Goal: Information Seeking & Learning: Learn about a topic

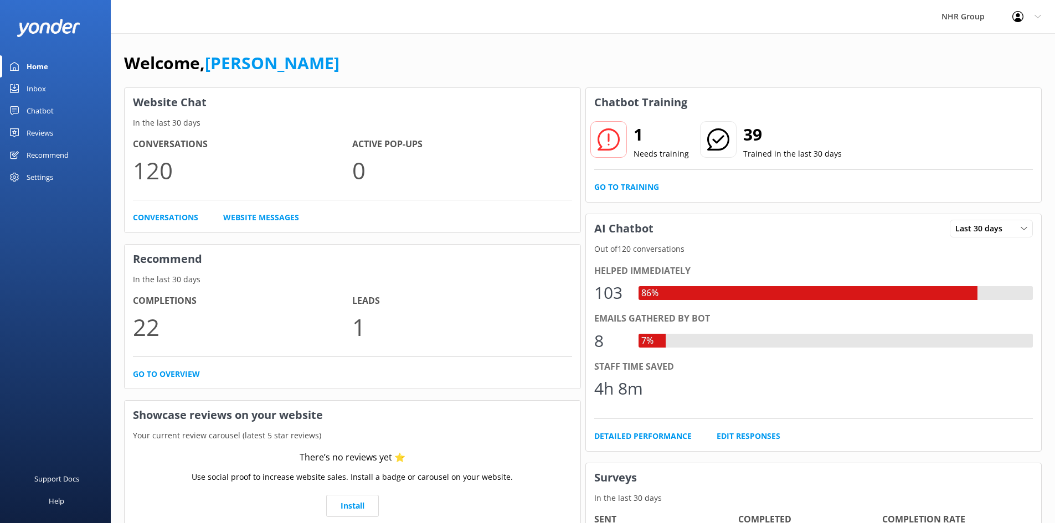
click at [31, 87] on div "Inbox" at bounding box center [36, 88] width 19 height 22
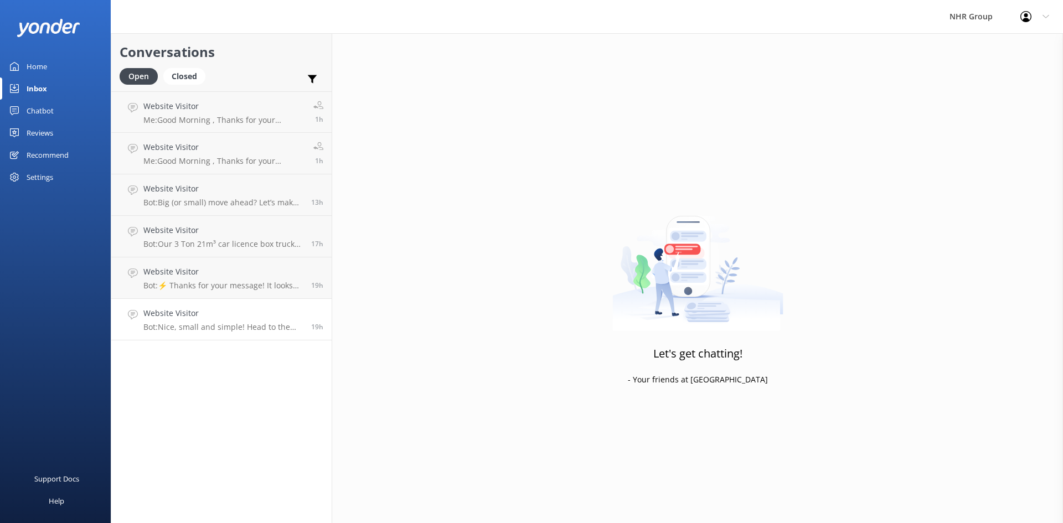
click at [232, 315] on h4 "Website Visitor" at bounding box center [222, 313] width 159 height 12
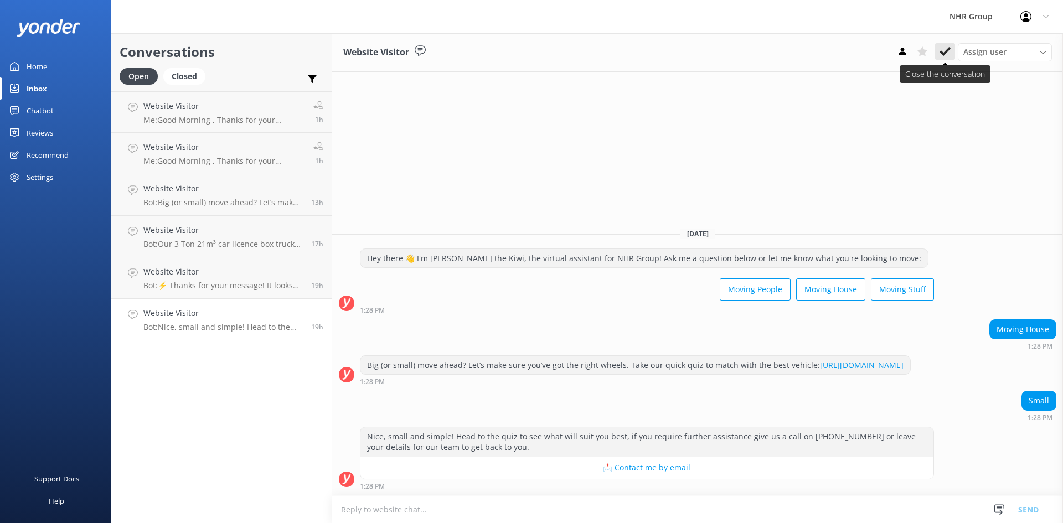
click at [939, 46] on button at bounding box center [945, 51] width 20 height 17
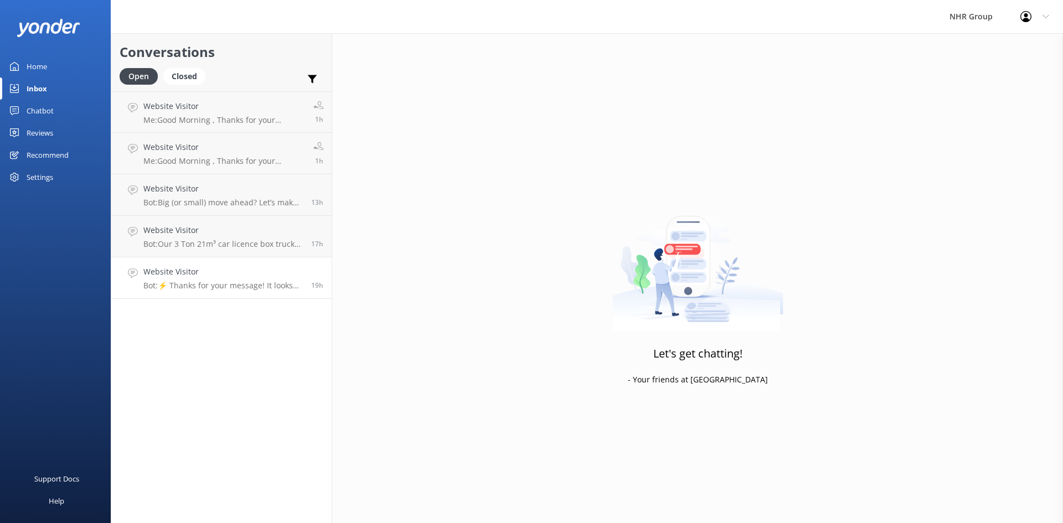
click at [206, 281] on p "Bot: ⚡ Thanks for your message! It looks like this one might be best handled by…" at bounding box center [222, 286] width 159 height 10
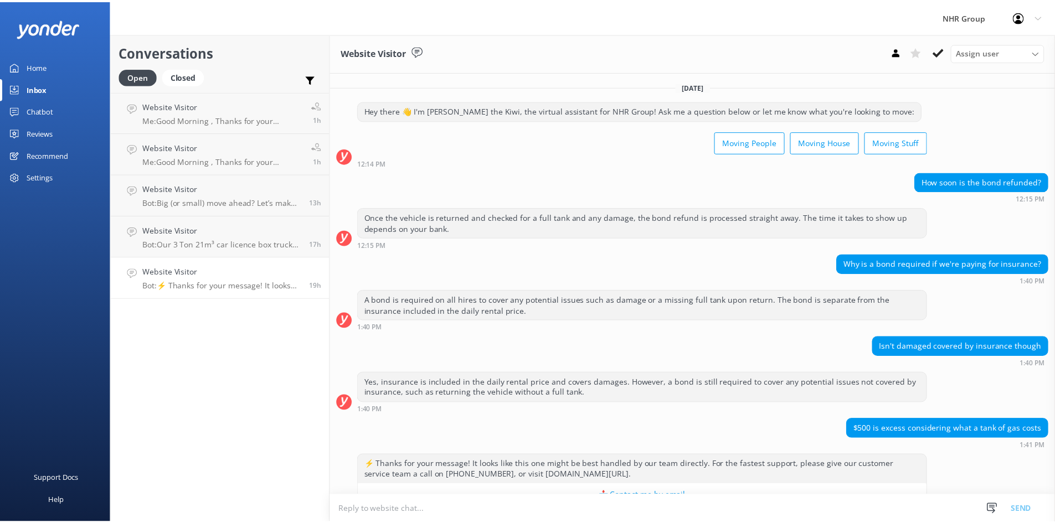
scroll to position [28, 0]
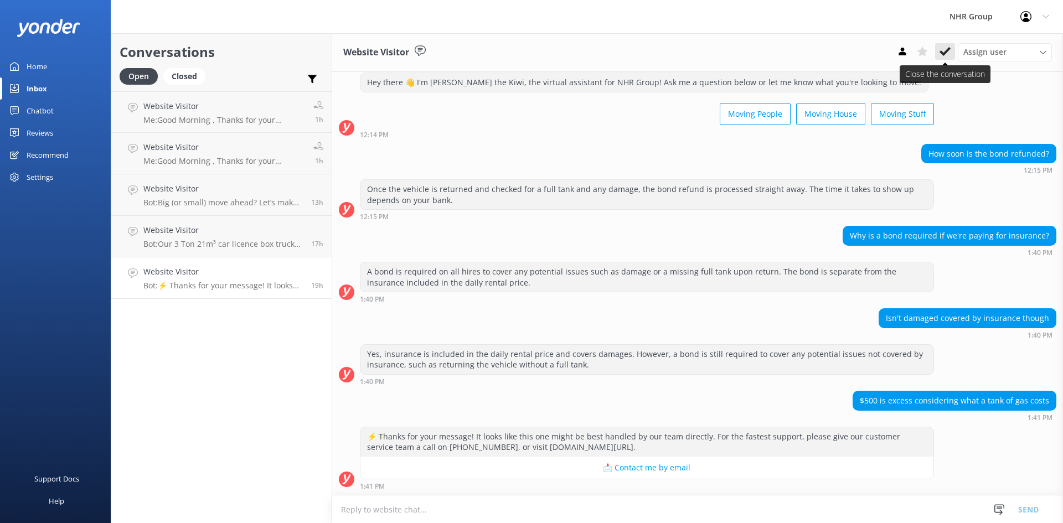
click at [950, 50] on icon at bounding box center [944, 51] width 11 height 11
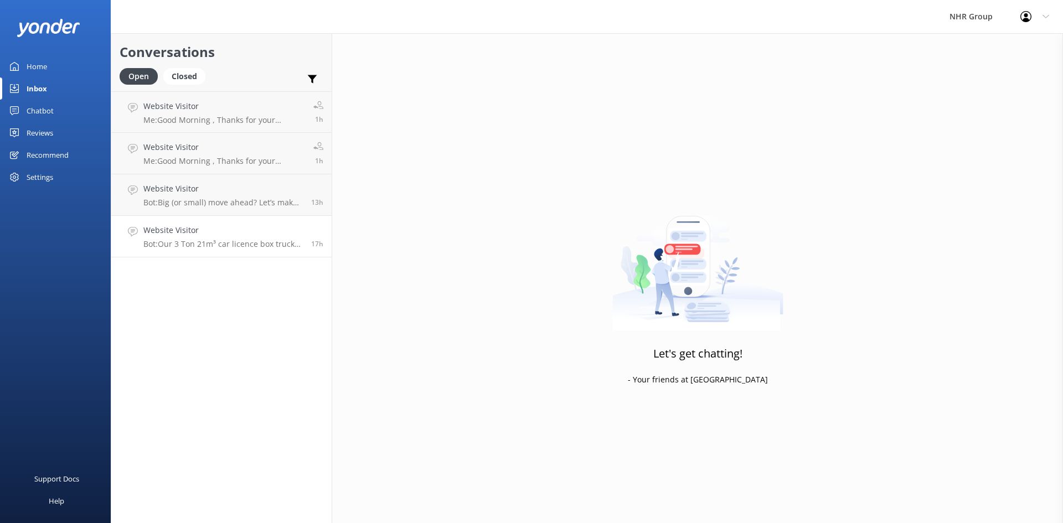
click at [212, 242] on p "Bot: Our 3 Ton 21m³ car licence box truck with tail lift starts from $298/day i…" at bounding box center [222, 244] width 159 height 10
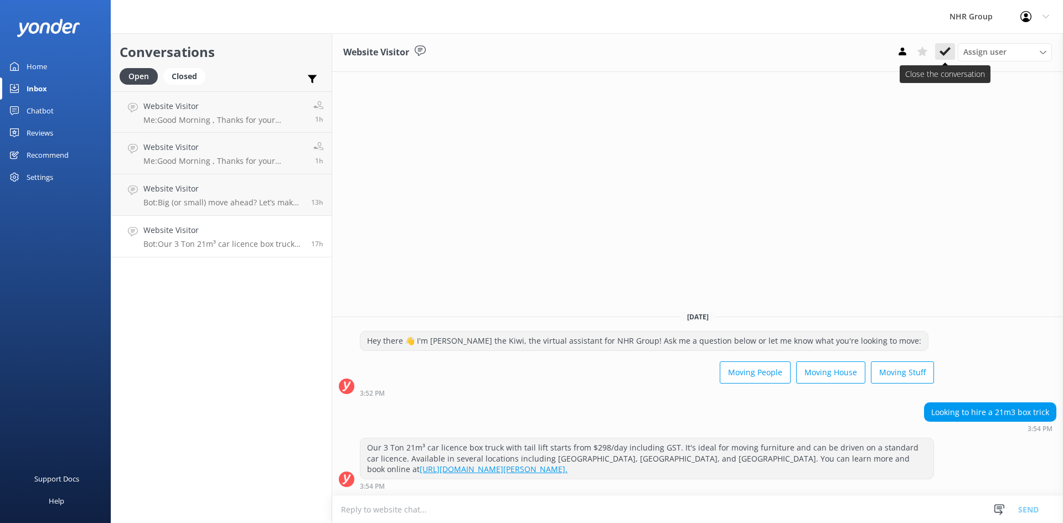
click at [944, 51] on icon at bounding box center [944, 51] width 11 height 11
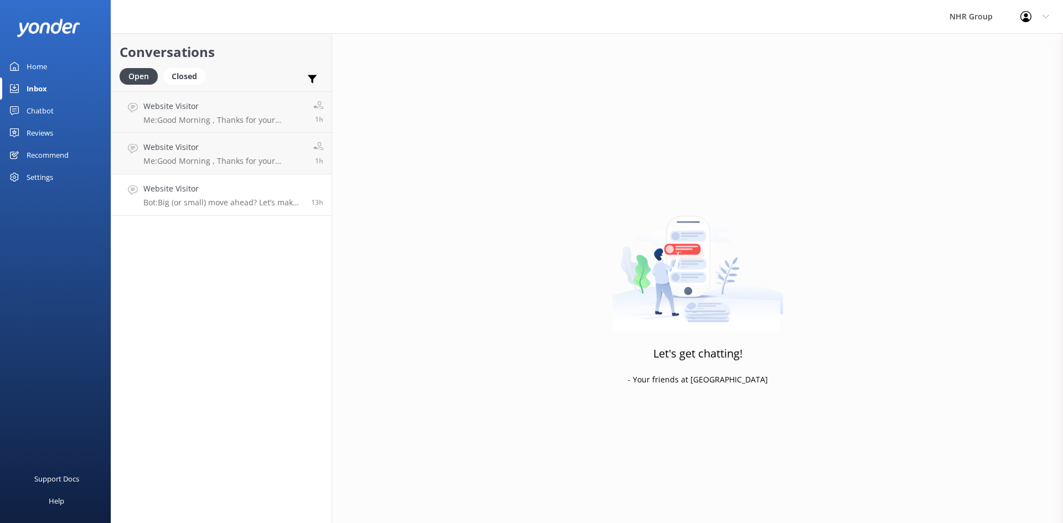
click at [224, 194] on h4 "Website Visitor" at bounding box center [222, 189] width 159 height 12
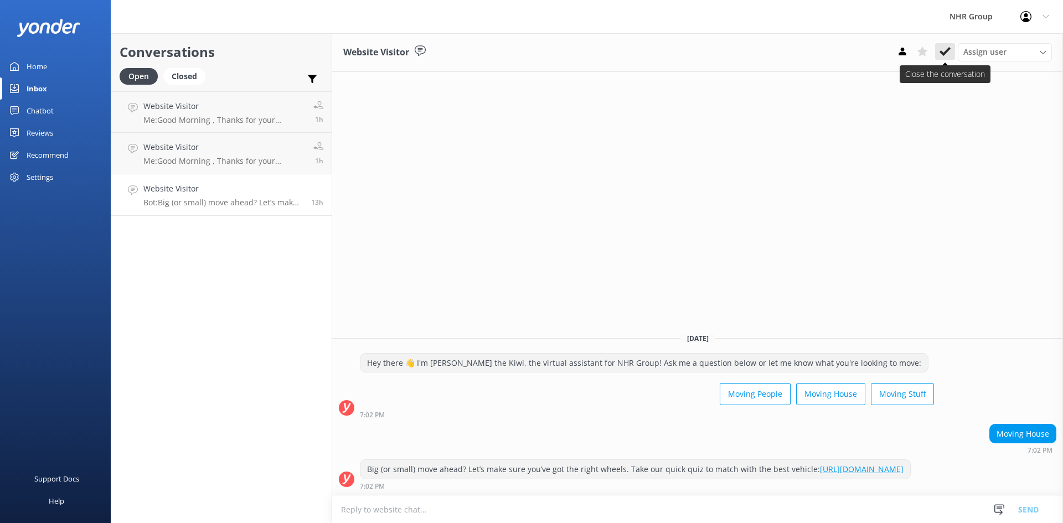
click at [945, 51] on icon at bounding box center [944, 51] width 11 height 11
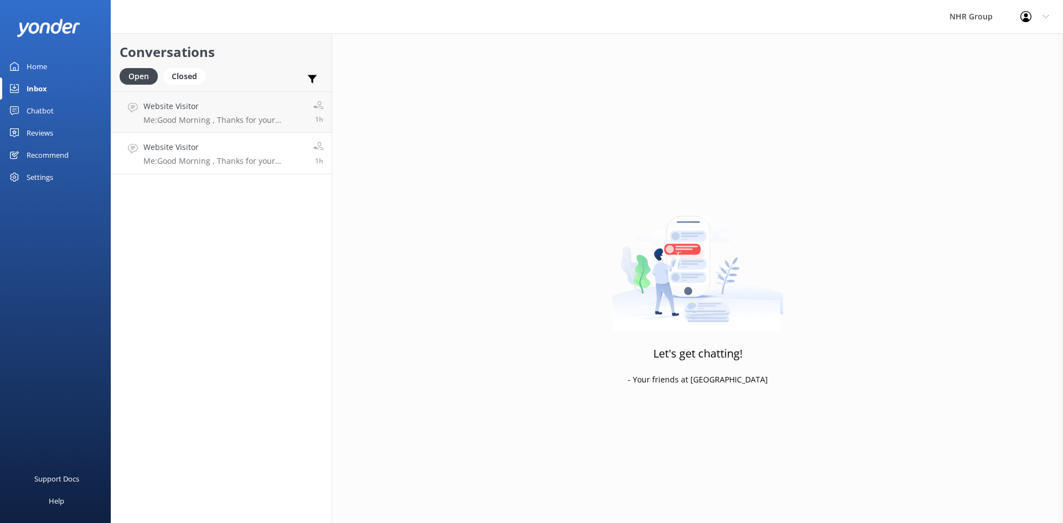
click at [214, 164] on p "Me: Good Morning , Thanks for your message, would you mind telling what sorts o…" at bounding box center [224, 161] width 162 height 10
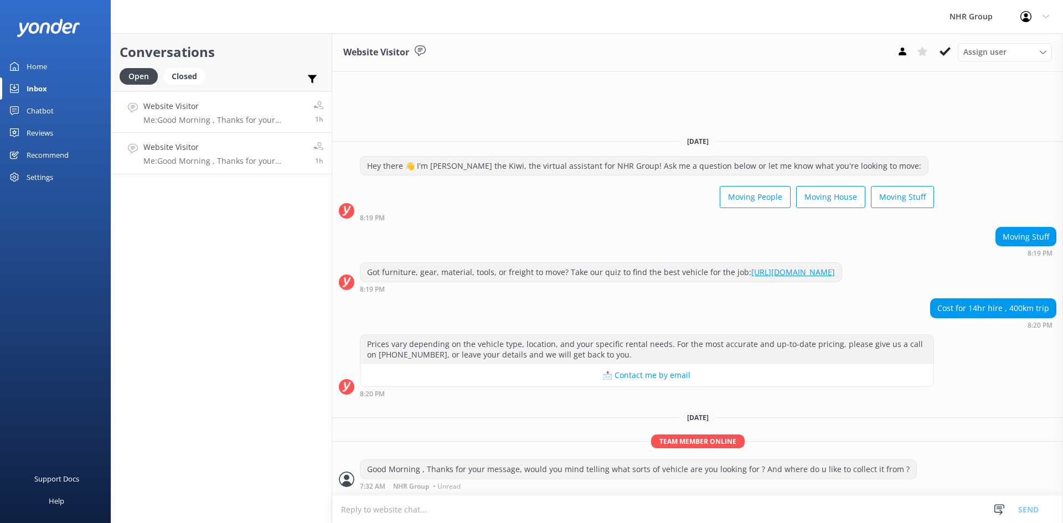
click at [212, 115] on p "Me: Good Morning , Thanks for your message, would you mind telling what sorts o…" at bounding box center [224, 120] width 162 height 10
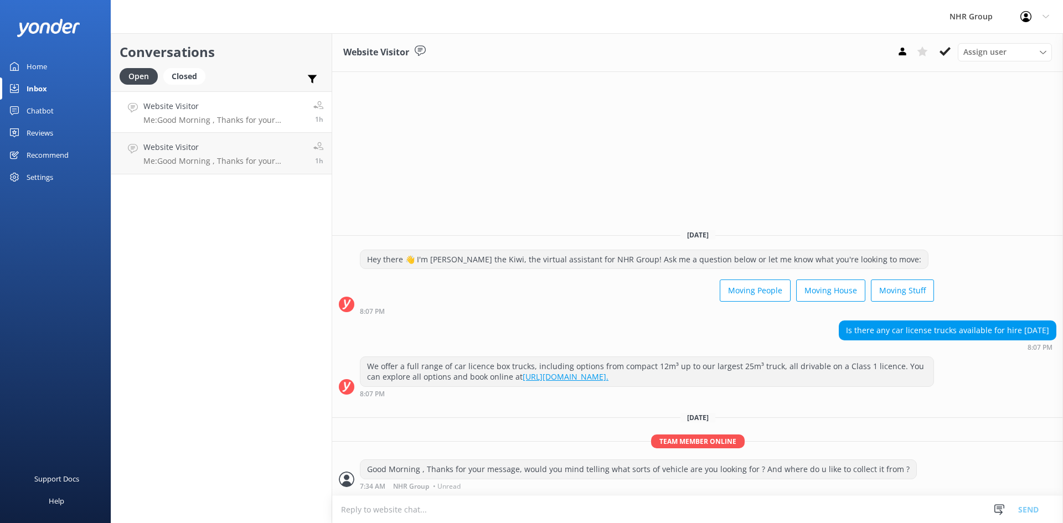
click at [35, 66] on div "Home" at bounding box center [37, 66] width 20 height 22
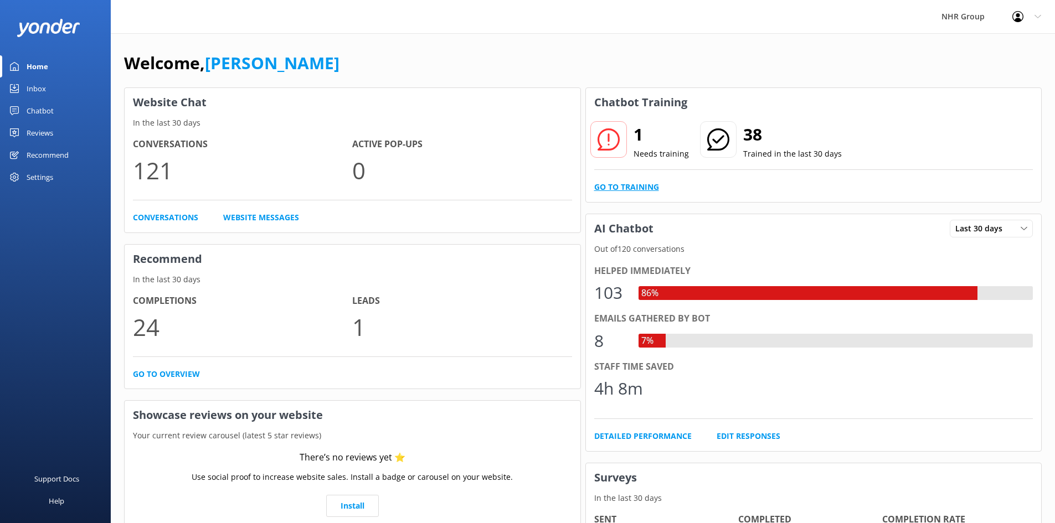
click at [631, 184] on link "Go to Training" at bounding box center [626, 187] width 65 height 12
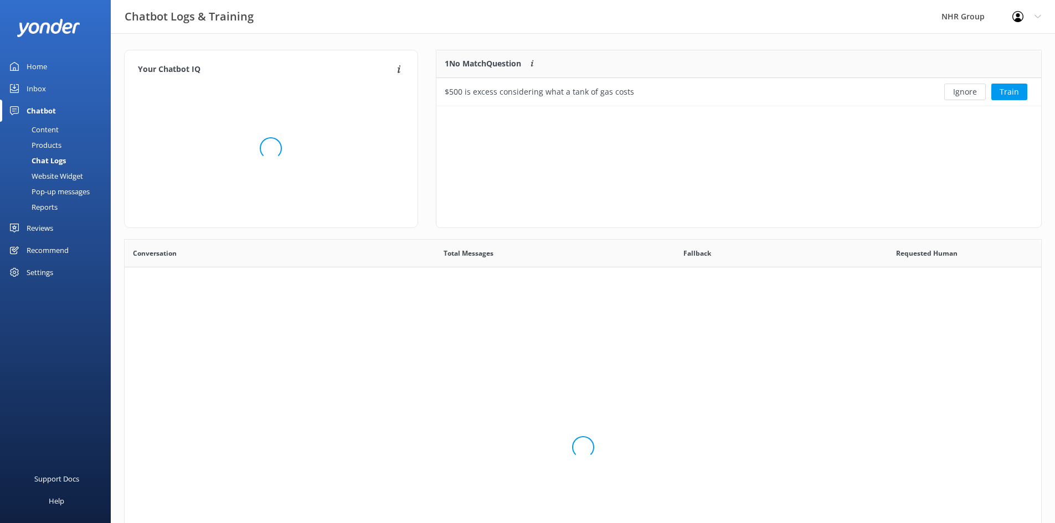
scroll to position [48, 596]
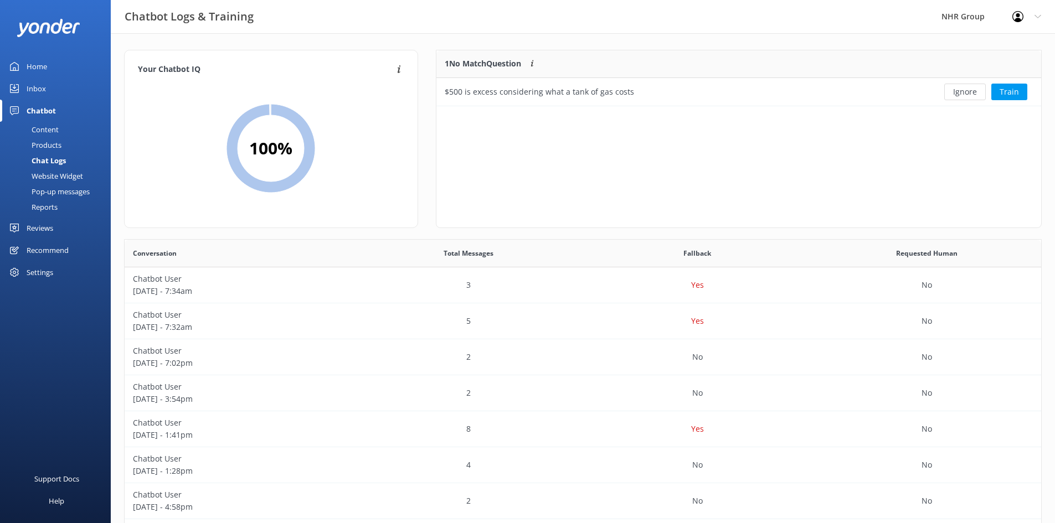
click at [42, 88] on div "Inbox" at bounding box center [36, 88] width 19 height 22
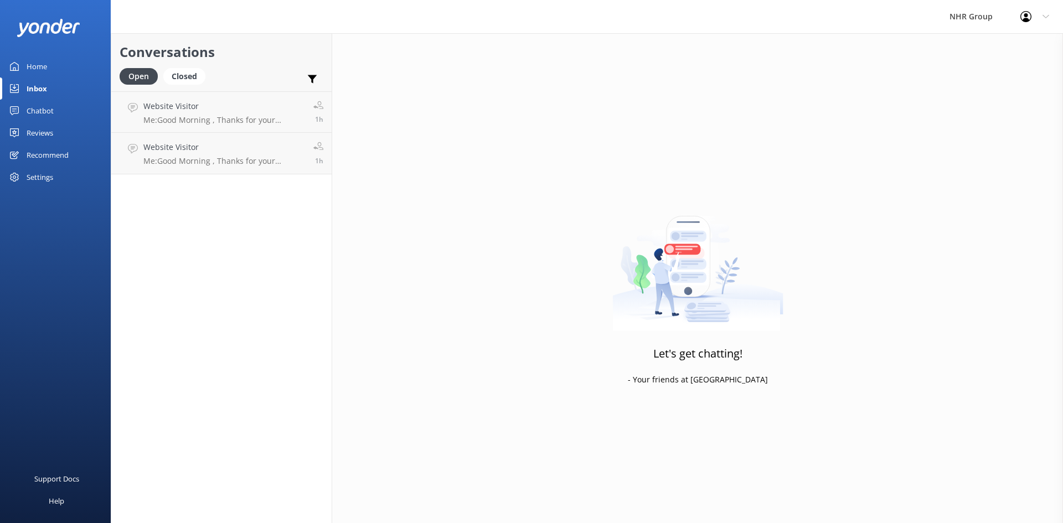
click at [37, 113] on div "Chatbot" at bounding box center [40, 111] width 27 height 22
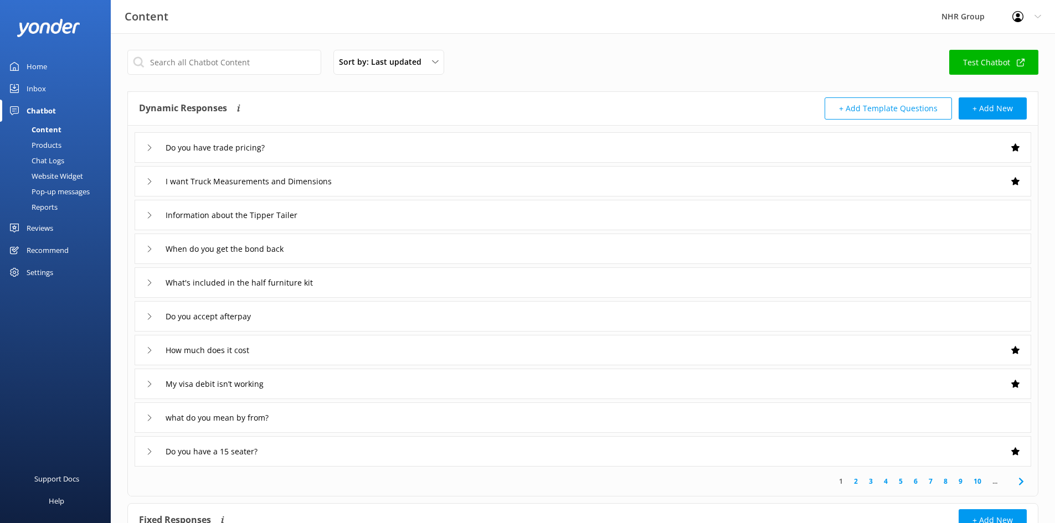
click at [45, 210] on div "Reports" at bounding box center [32, 206] width 51 height 15
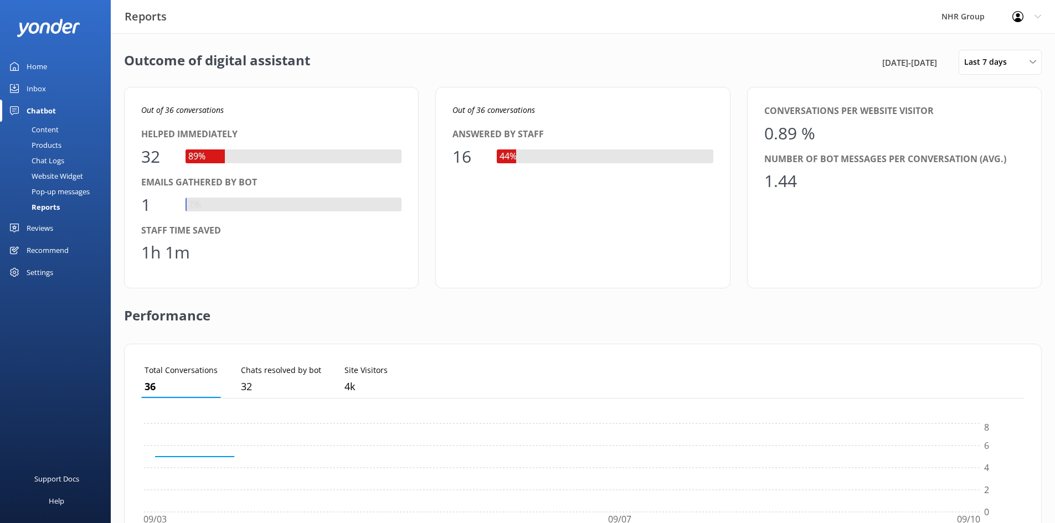
scroll to position [103, 875]
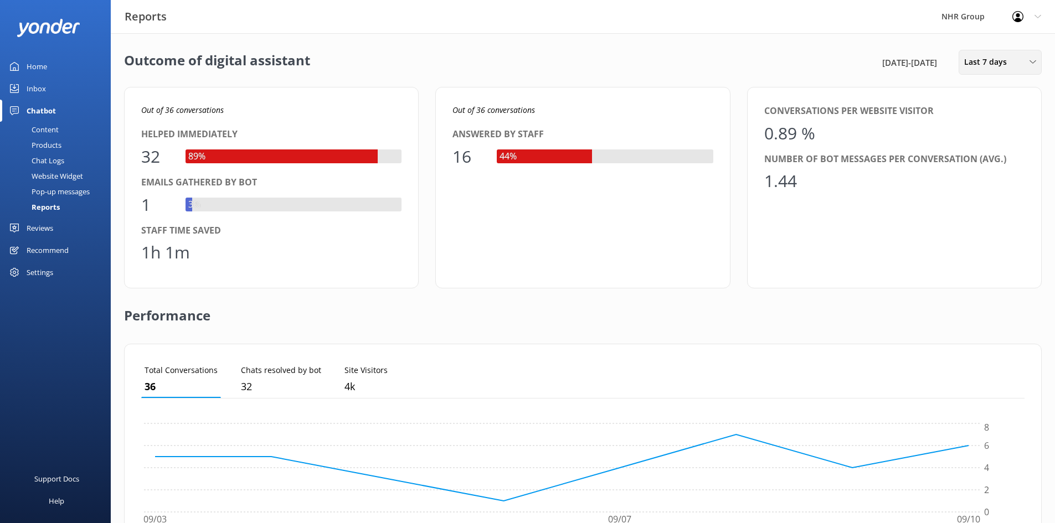
click at [986, 58] on span "Last 7 days" at bounding box center [988, 62] width 49 height 12
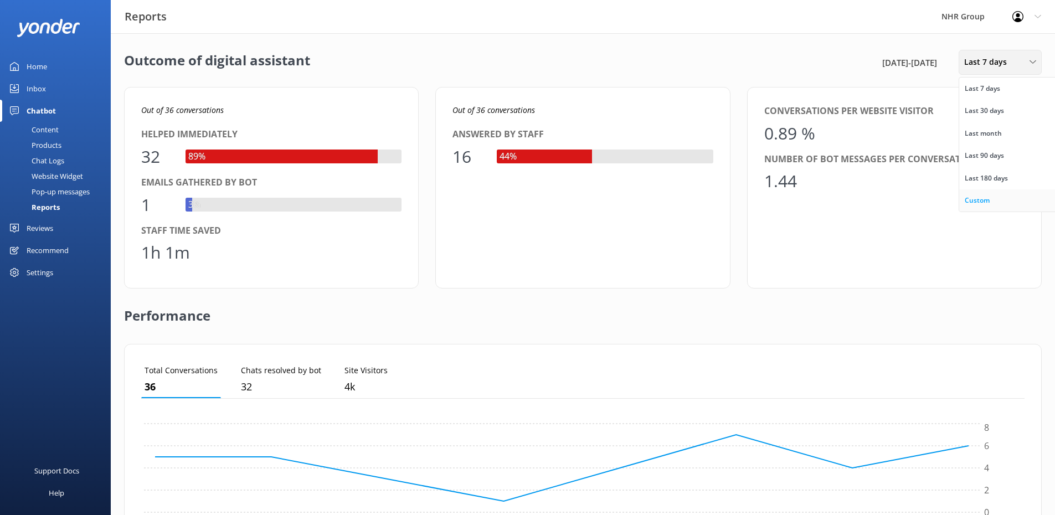
click at [1000, 204] on link "Custom" at bounding box center [1008, 200] width 99 height 22
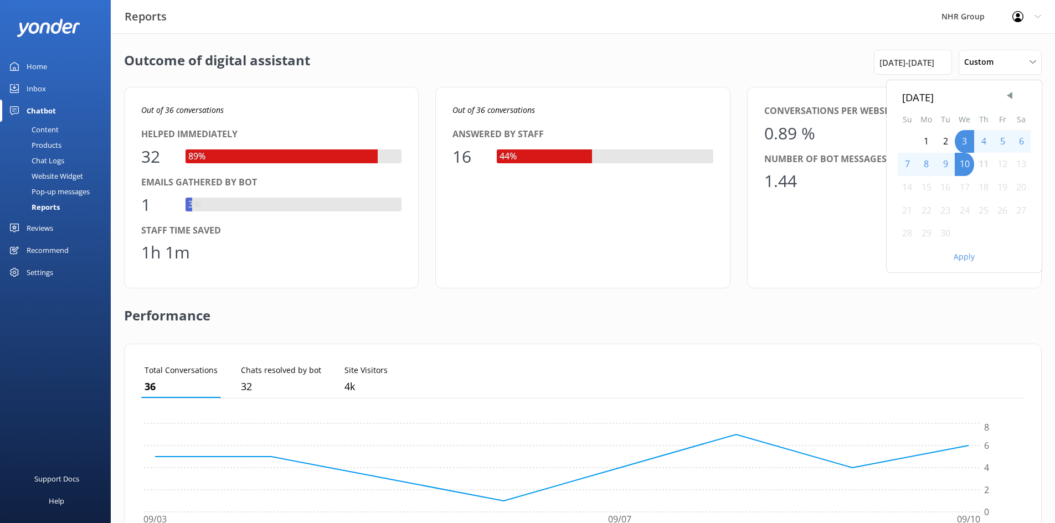
click at [924, 139] on div "1" at bounding box center [925, 141] width 19 height 23
click at [963, 253] on button "Apply" at bounding box center [963, 257] width 21 height 8
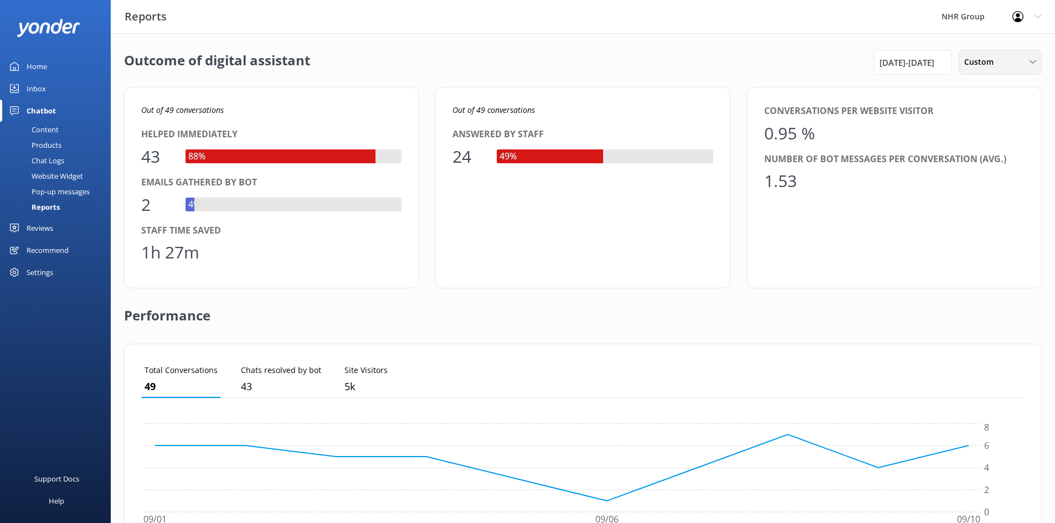
click at [978, 64] on span "Custom" at bounding box center [982, 62] width 36 height 12
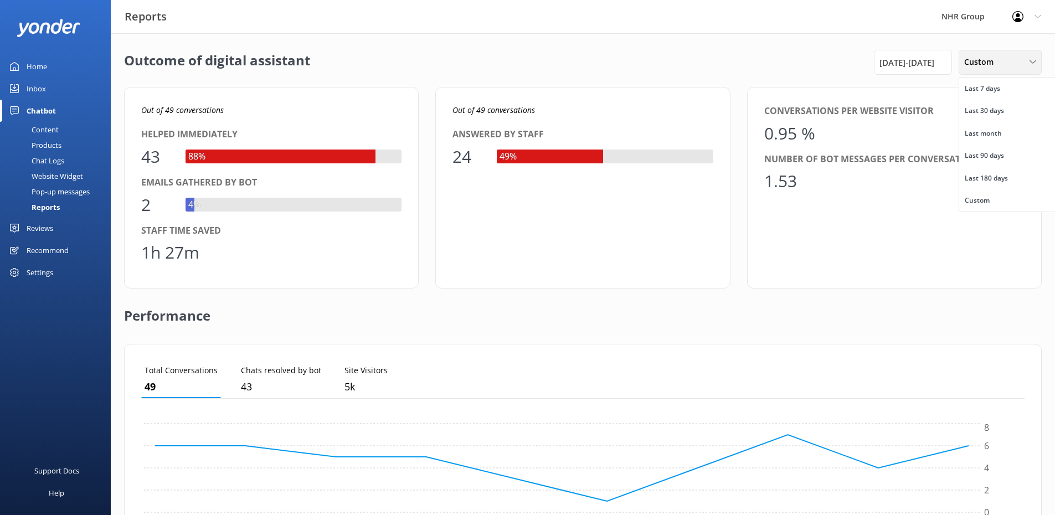
click at [978, 64] on span "Custom" at bounding box center [982, 62] width 36 height 12
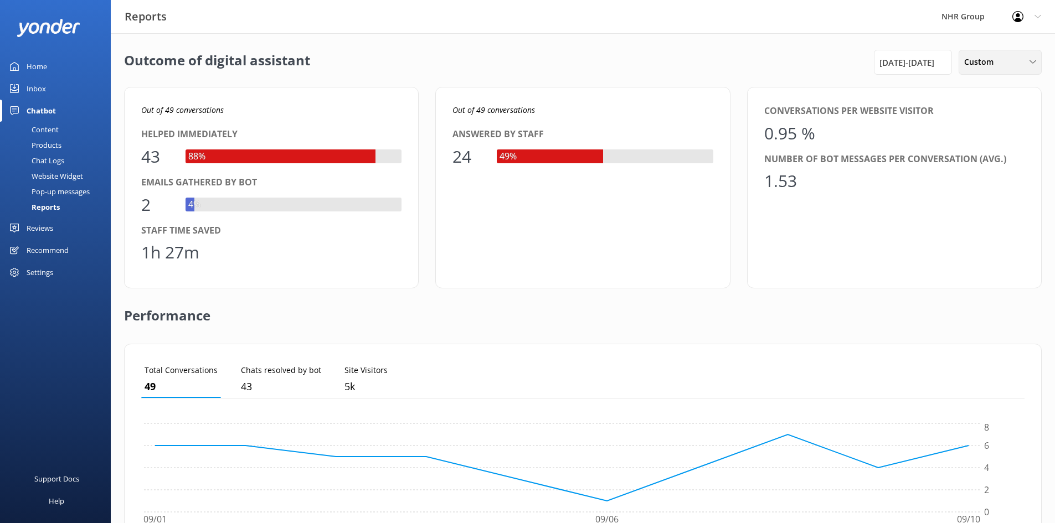
click at [983, 65] on span "Custom" at bounding box center [982, 62] width 36 height 12
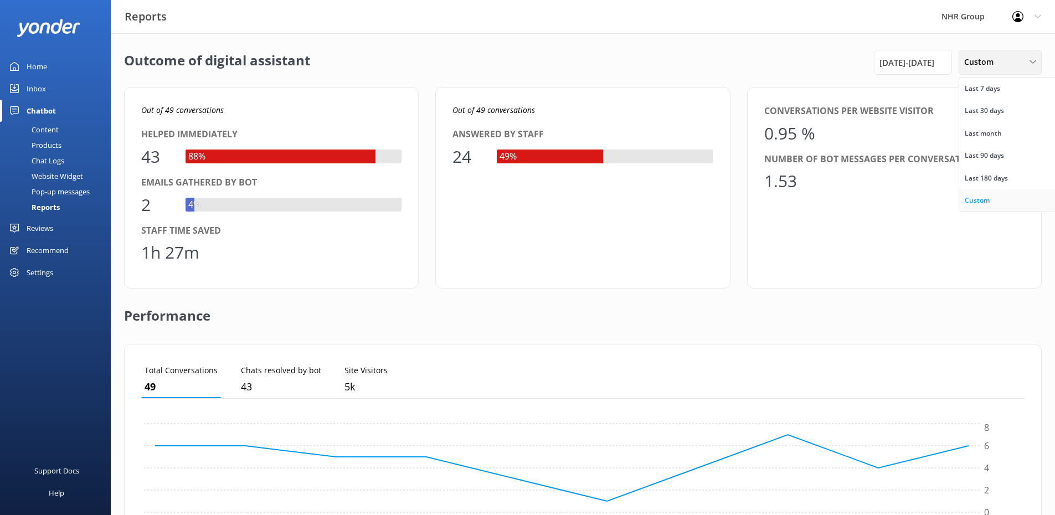
click at [986, 198] on div "Custom" at bounding box center [976, 200] width 25 height 11
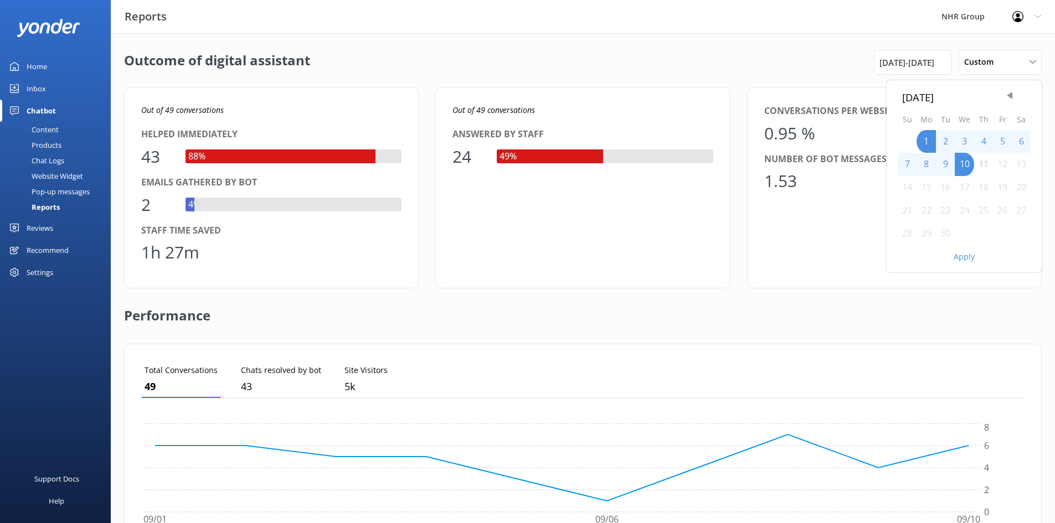
click at [988, 163] on div "11" at bounding box center [983, 164] width 19 height 23
click at [967, 260] on button "Apply" at bounding box center [963, 257] width 21 height 8
